Goal: Information Seeking & Learning: Check status

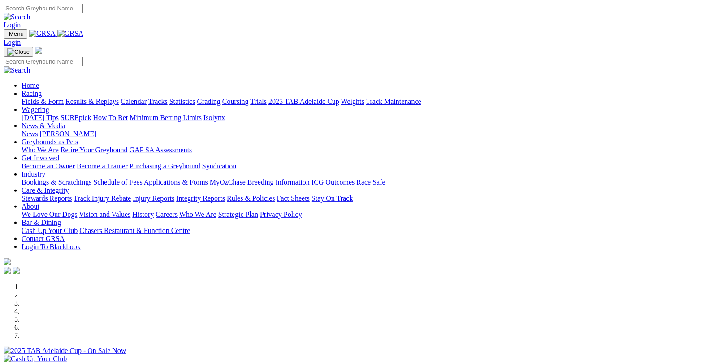
click at [119, 98] on link "Results & Replays" at bounding box center [91, 102] width 53 height 8
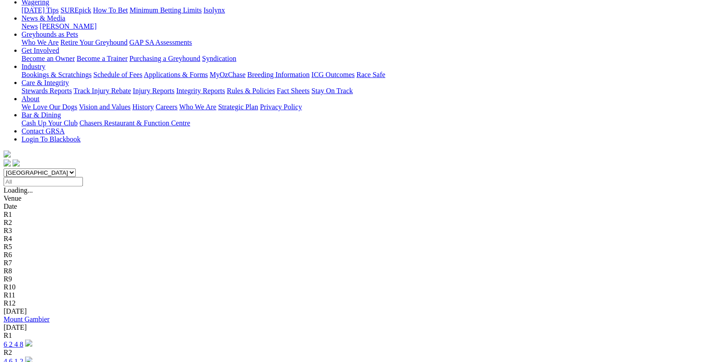
scroll to position [134, 0]
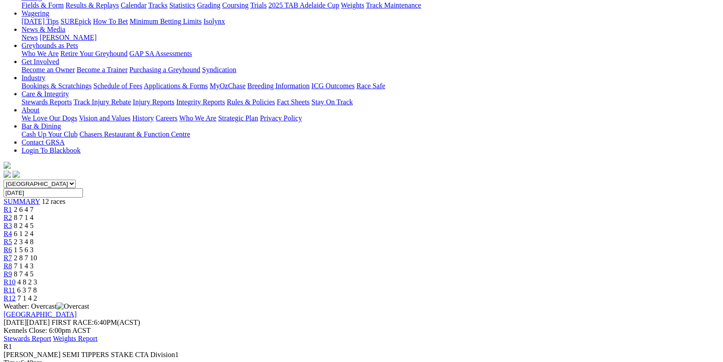
scroll to position [134, 0]
